Goal: Navigation & Orientation: Find specific page/section

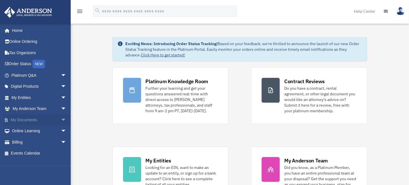
click at [21, 118] on link "My Documents arrow_drop_down" at bounding box center [39, 119] width 71 height 11
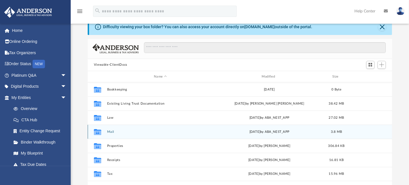
scroll to position [85, 0]
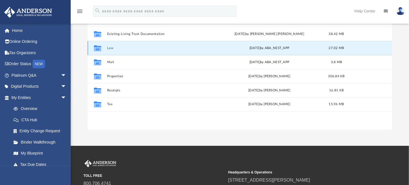
click at [110, 48] on button "Law" at bounding box center [160, 48] width 107 height 4
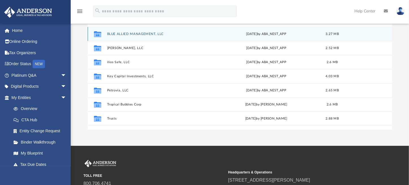
click at [132, 33] on button "BLUE ALLIED MANAGEMENT, LLC" at bounding box center [159, 34] width 104 height 4
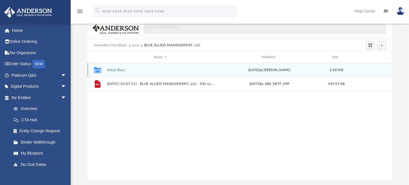
scroll to position [28, 0]
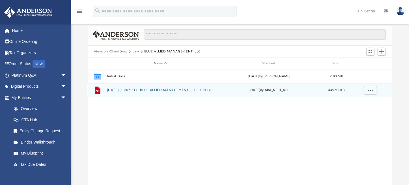
click at [168, 91] on button "[DATE] (13:07:51) - BLUE ALLIED MANAGEMENT, LLC - EIN Letter from IRS.pdf" at bounding box center [160, 91] width 107 height 4
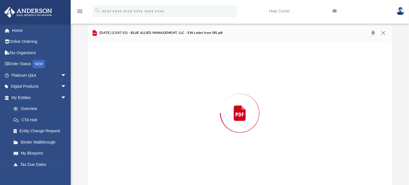
scroll to position [29, 0]
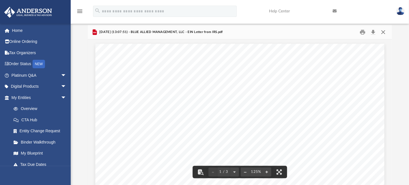
click at [385, 32] on button "Close" at bounding box center [383, 32] width 10 height 9
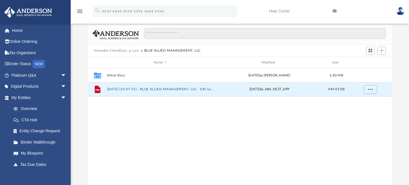
click at [135, 51] on button "Law" at bounding box center [135, 50] width 6 height 5
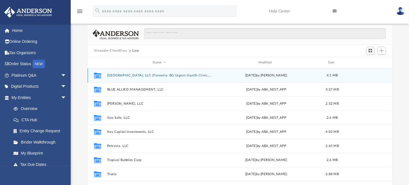
click at [135, 73] on div "Collaborated [GEOGRAPHIC_DATA], LLC (Formerly: BG Urgent Health Clinic, LLC) [D…" at bounding box center [240, 75] width 304 height 14
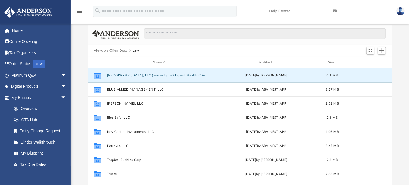
click at [137, 76] on button "[GEOGRAPHIC_DATA], LLC (Formerly: BG Urgent Health Clinic, LLC)" at bounding box center [159, 76] width 104 height 4
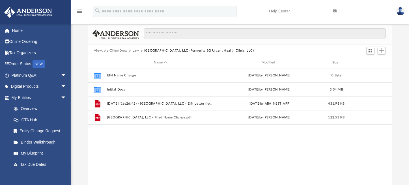
click at [133, 49] on button "Law" at bounding box center [135, 50] width 6 height 5
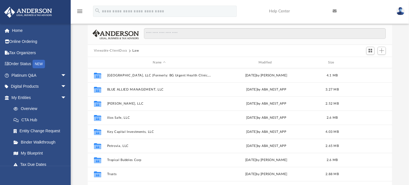
click at [118, 51] on button "Viewable-ClientDocs" at bounding box center [110, 50] width 33 height 5
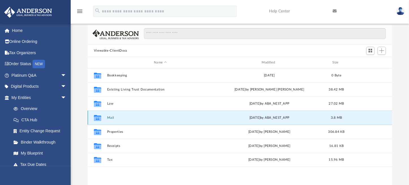
click at [110, 119] on button "Mail" at bounding box center [160, 118] width 107 height 4
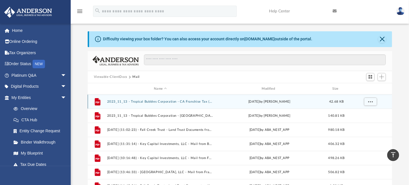
scroll to position [0, 0]
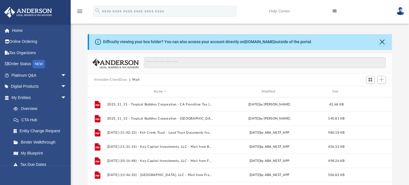
click at [125, 80] on button "Viewable-ClientDocs" at bounding box center [110, 79] width 33 height 5
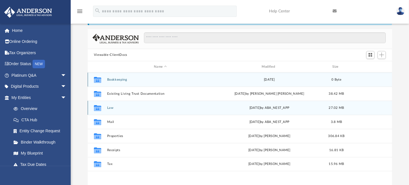
scroll to position [28, 0]
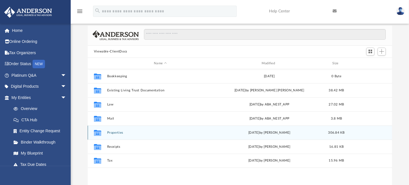
click at [118, 133] on button "Properties" at bounding box center [160, 133] width 107 height 4
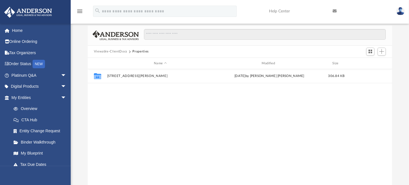
click at [120, 51] on button "Viewable-ClientDocs" at bounding box center [110, 51] width 33 height 5
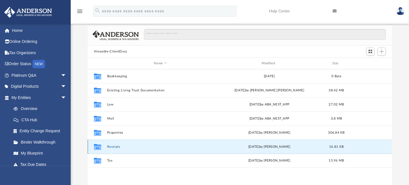
click at [115, 146] on button "Receipts" at bounding box center [160, 147] width 107 height 4
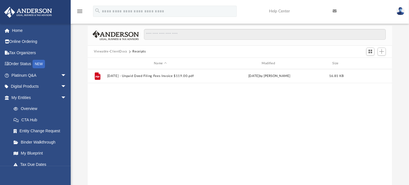
click at [123, 51] on button "Viewable-ClientDocs" at bounding box center [110, 51] width 33 height 5
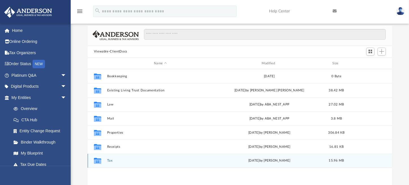
click at [111, 160] on button "Tax" at bounding box center [160, 161] width 107 height 4
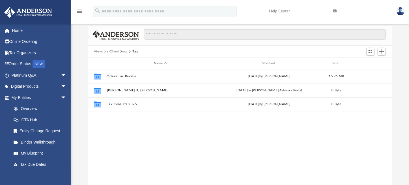
click at [122, 51] on button "Viewable-ClientDocs" at bounding box center [110, 51] width 33 height 5
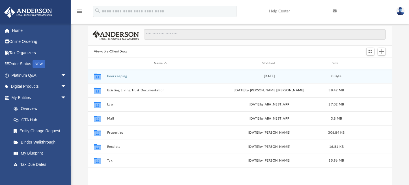
click at [118, 77] on button "Bookkeeping" at bounding box center [160, 77] width 107 height 4
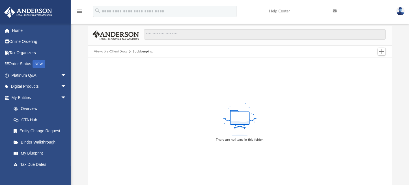
click at [119, 52] on button "Viewable-ClientDocs" at bounding box center [110, 51] width 33 height 5
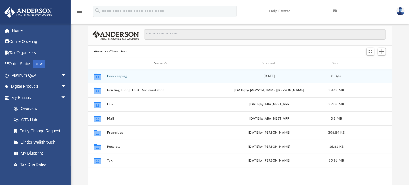
scroll to position [124, 300]
